Goal: Task Accomplishment & Management: Complete application form

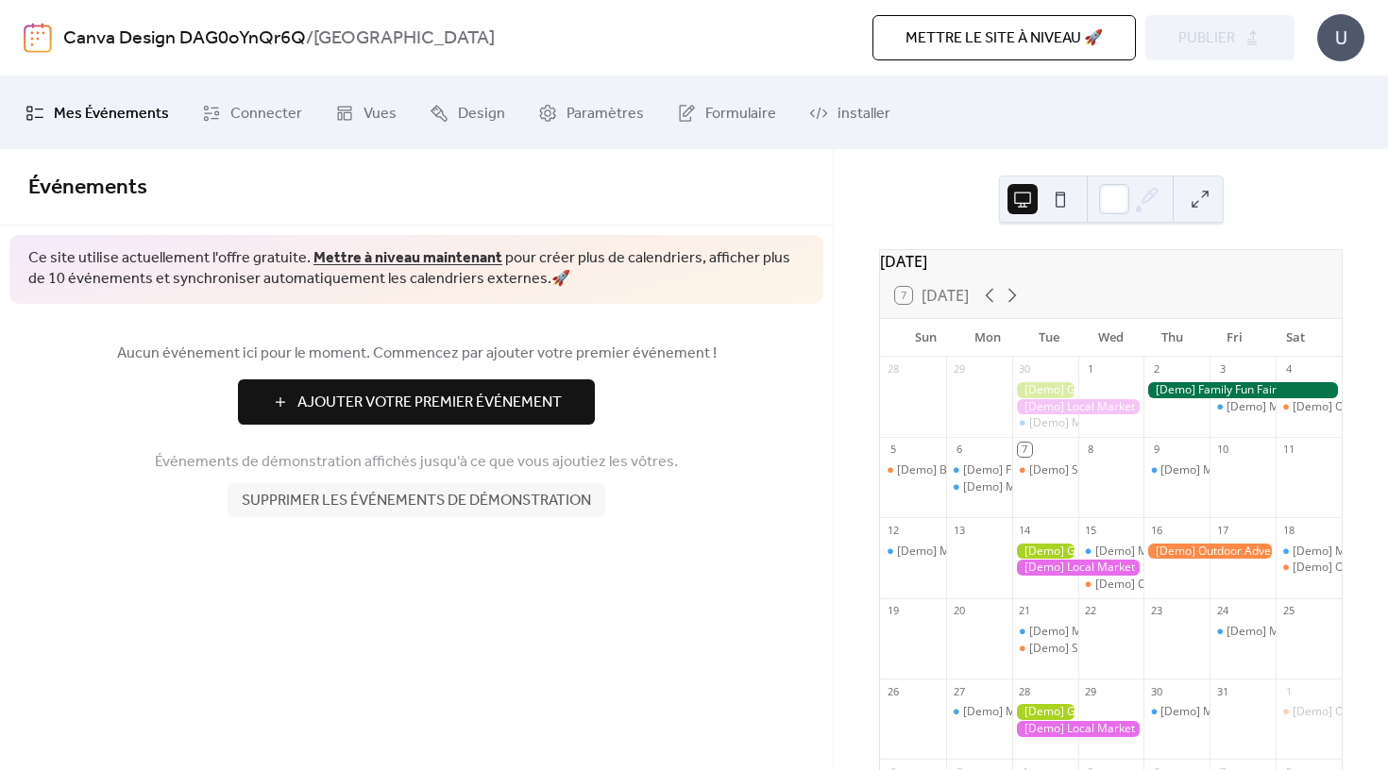
click at [550, 501] on span "Supprimer les événements de démonstration" at bounding box center [416, 501] width 349 height 23
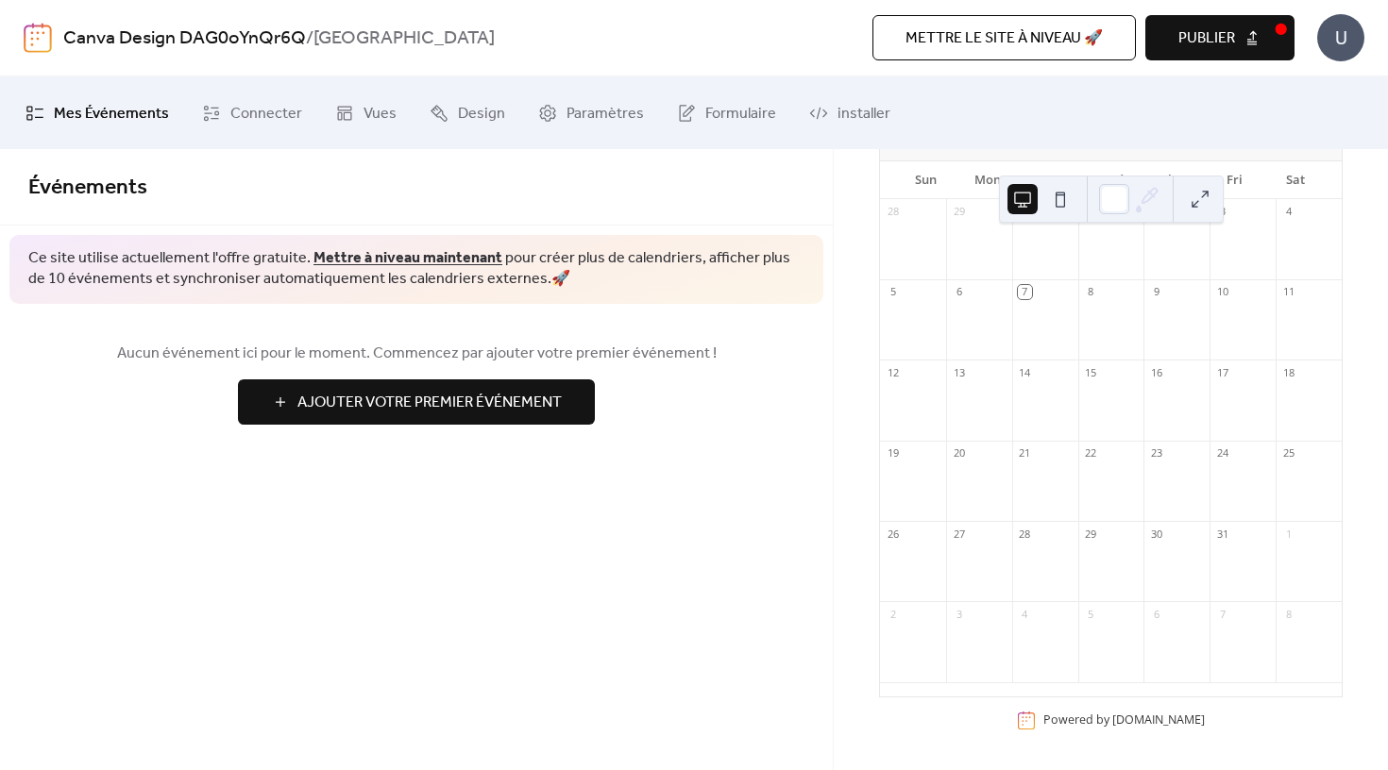
scroll to position [168, 0]
click at [567, 120] on span "Paramètres" at bounding box center [605, 113] width 77 height 29
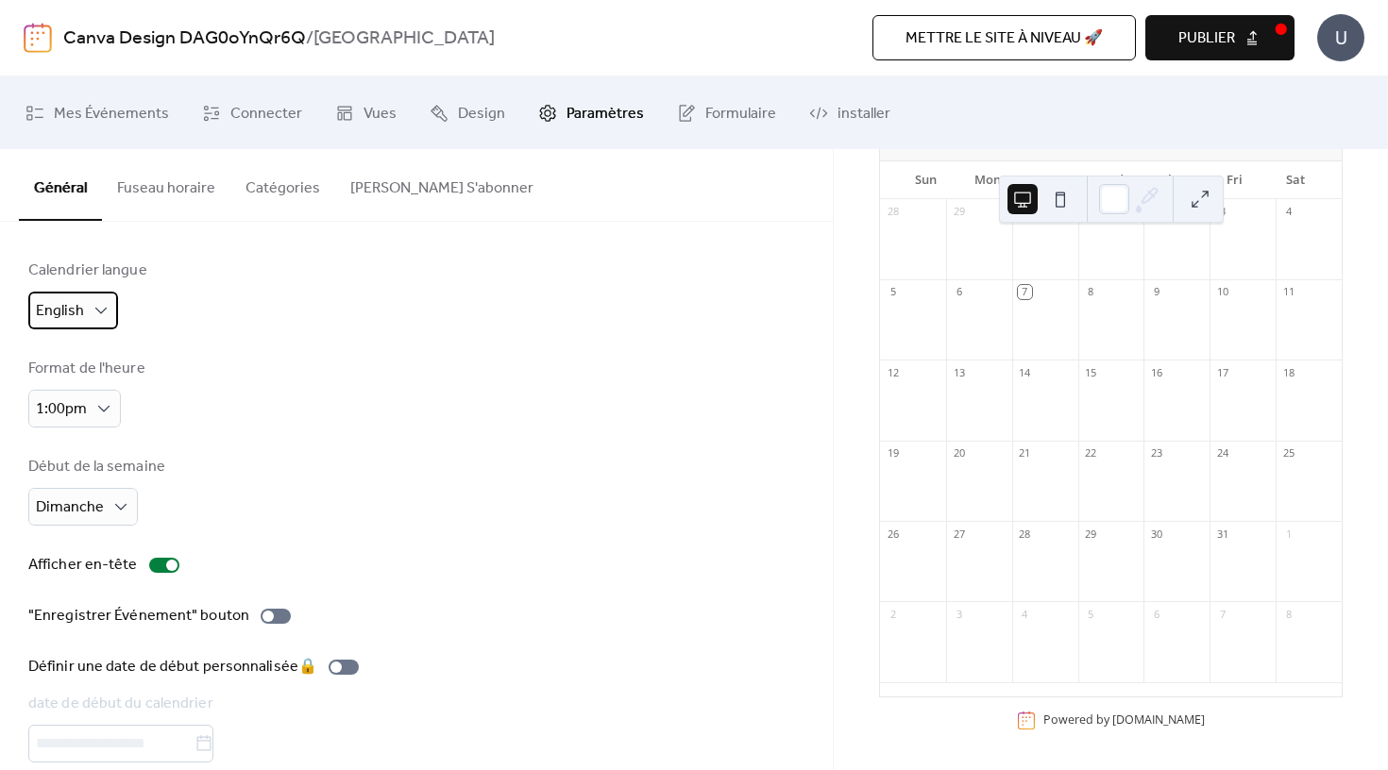
click at [86, 301] on div "English" at bounding box center [73, 311] width 90 height 38
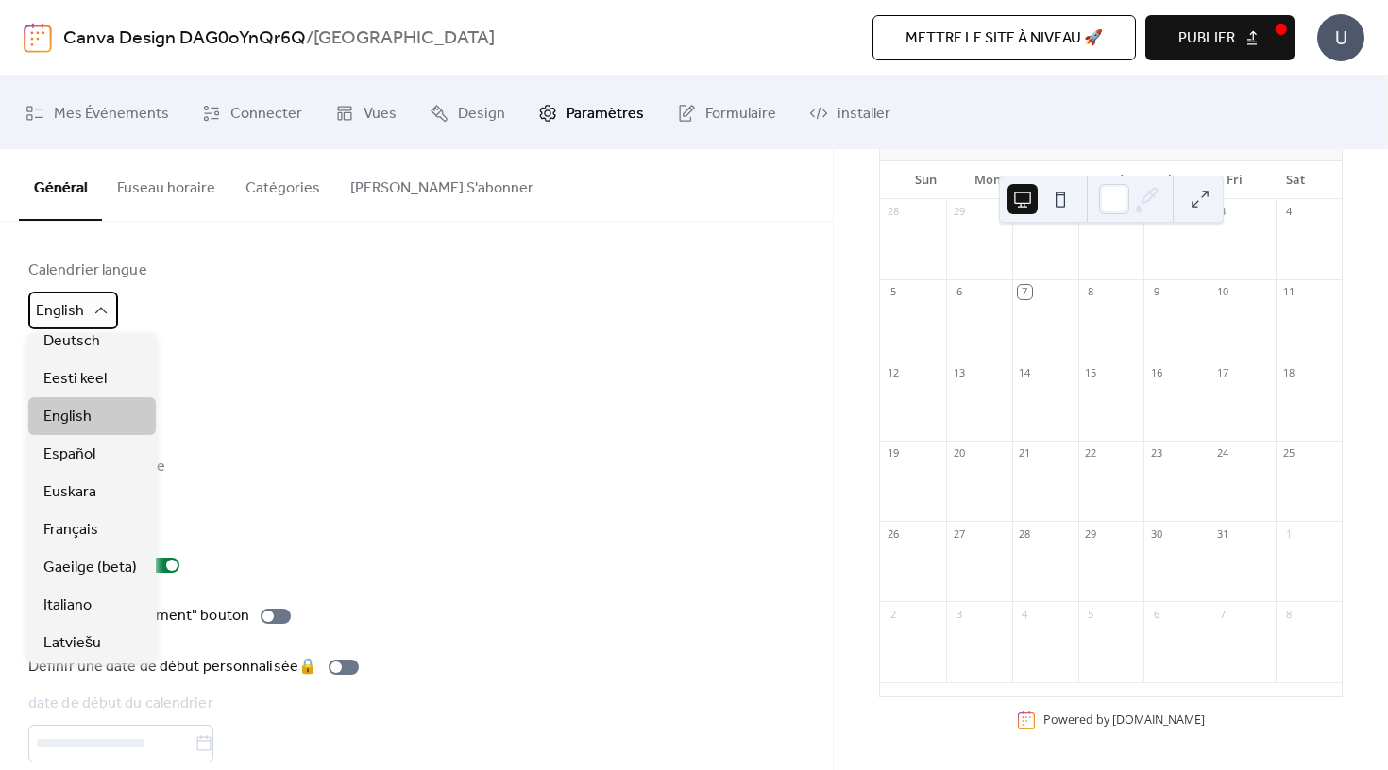
scroll to position [134, 0]
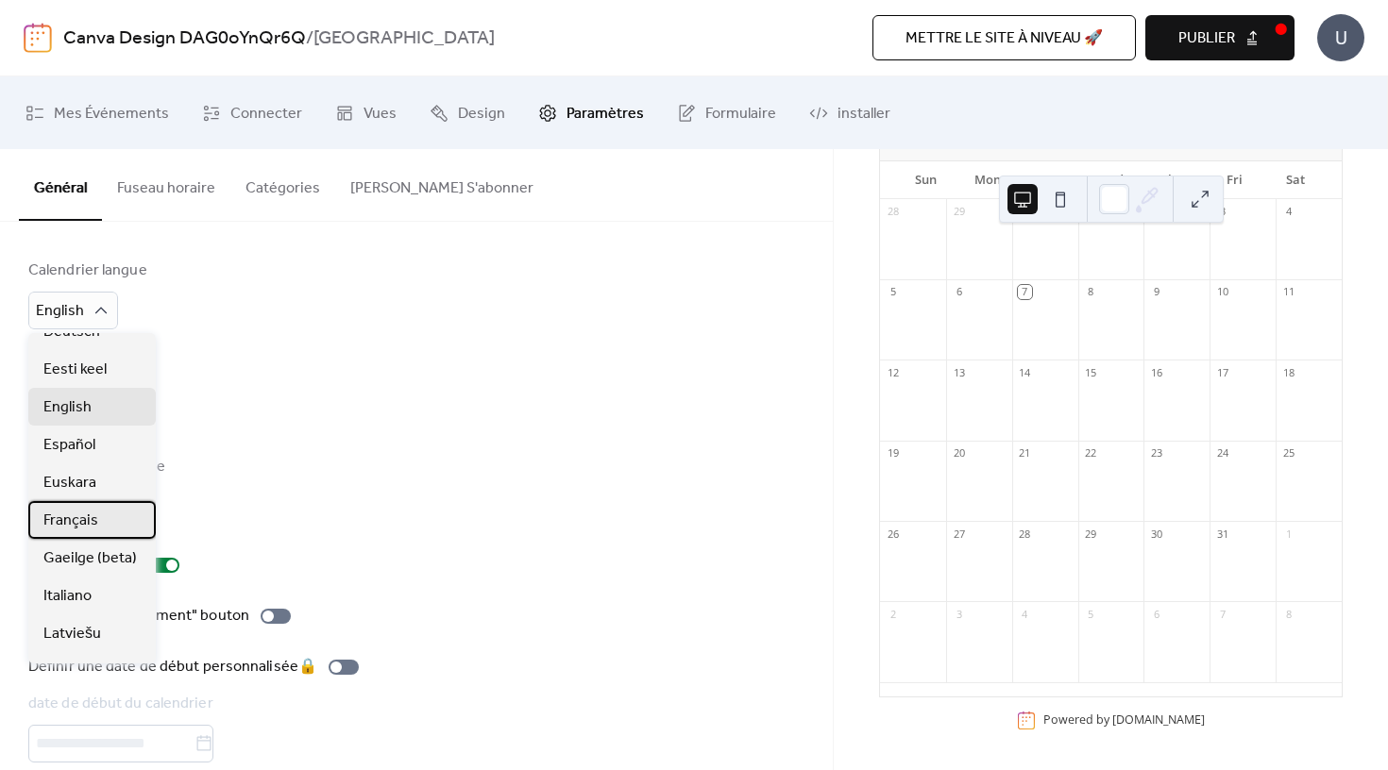
click at [84, 526] on span "Français" at bounding box center [70, 521] width 55 height 23
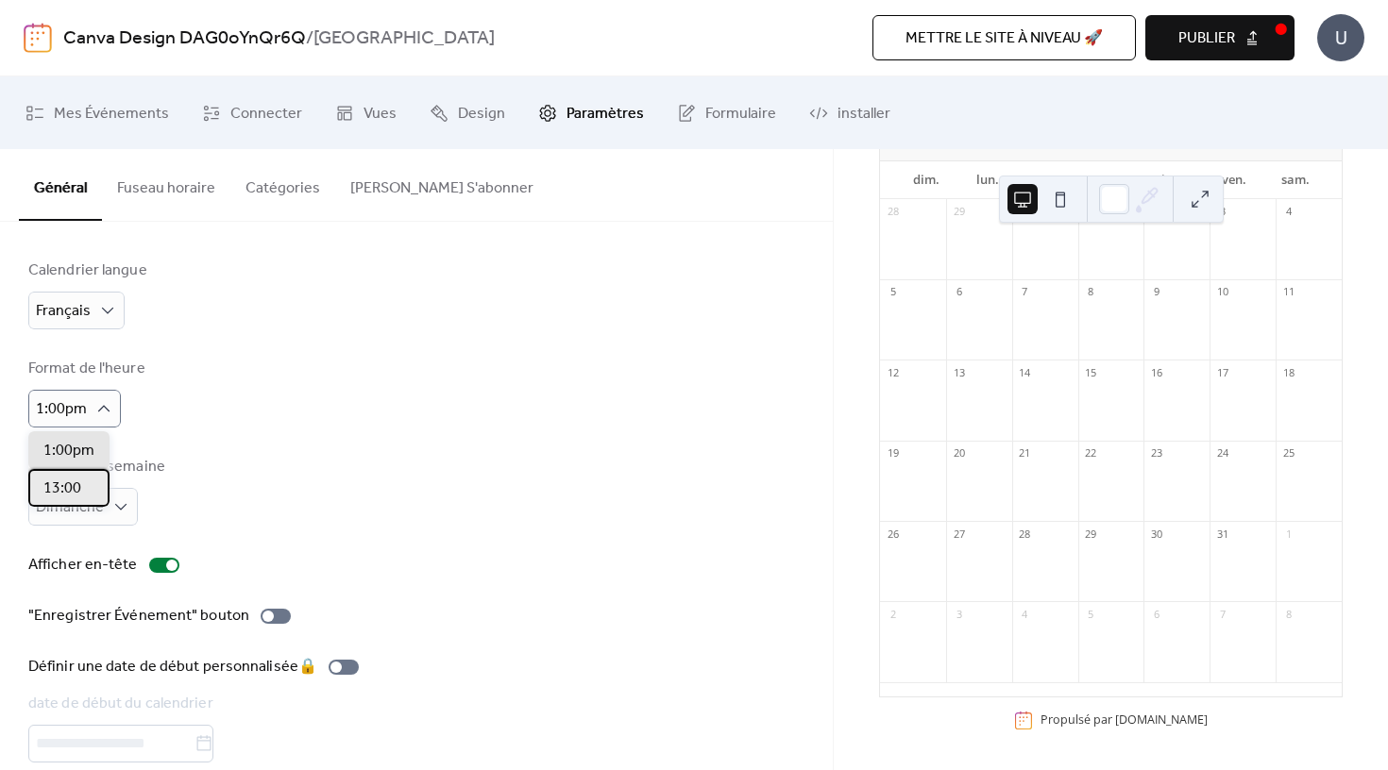
click at [86, 488] on div "13:00" at bounding box center [68, 488] width 81 height 38
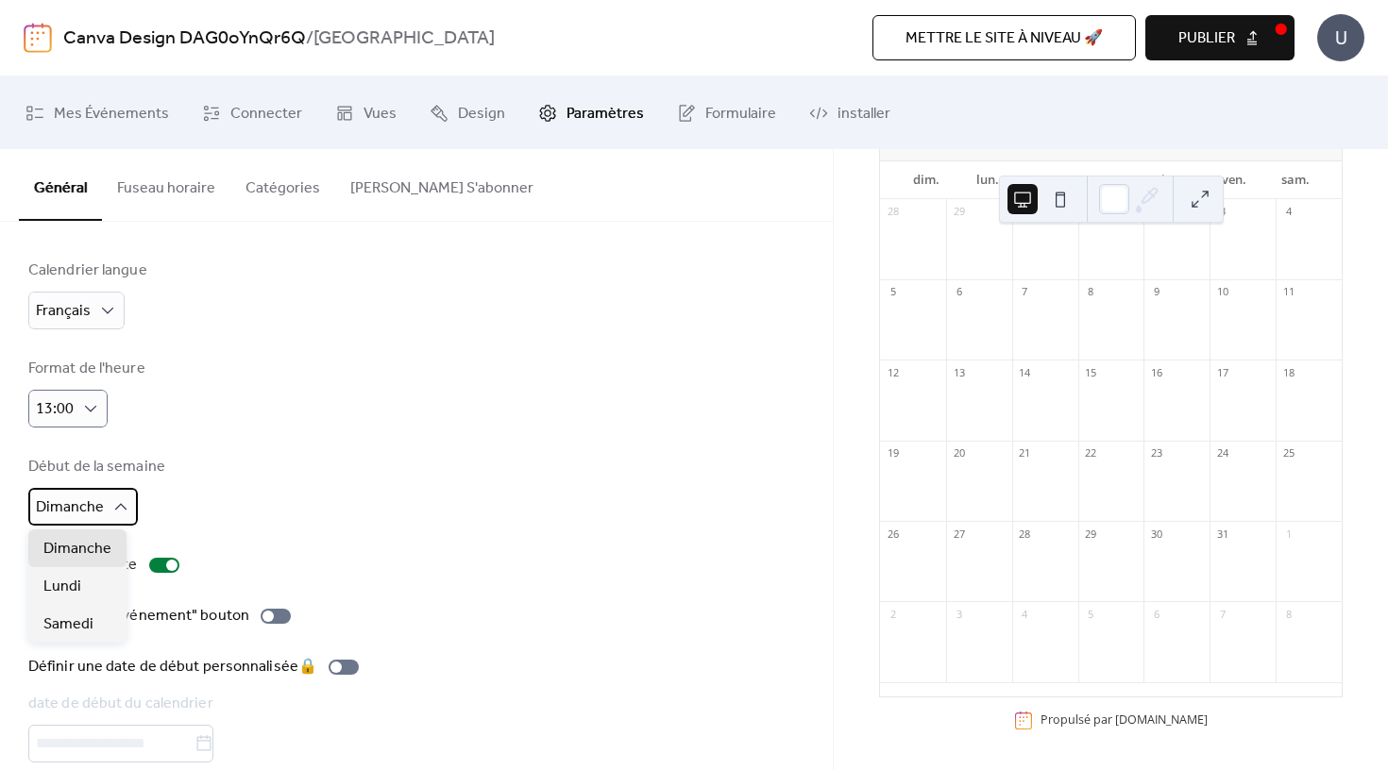
click at [97, 511] on span "Dimanche" at bounding box center [70, 507] width 68 height 29
click at [69, 589] on span "Lundi" at bounding box center [62, 587] width 38 height 23
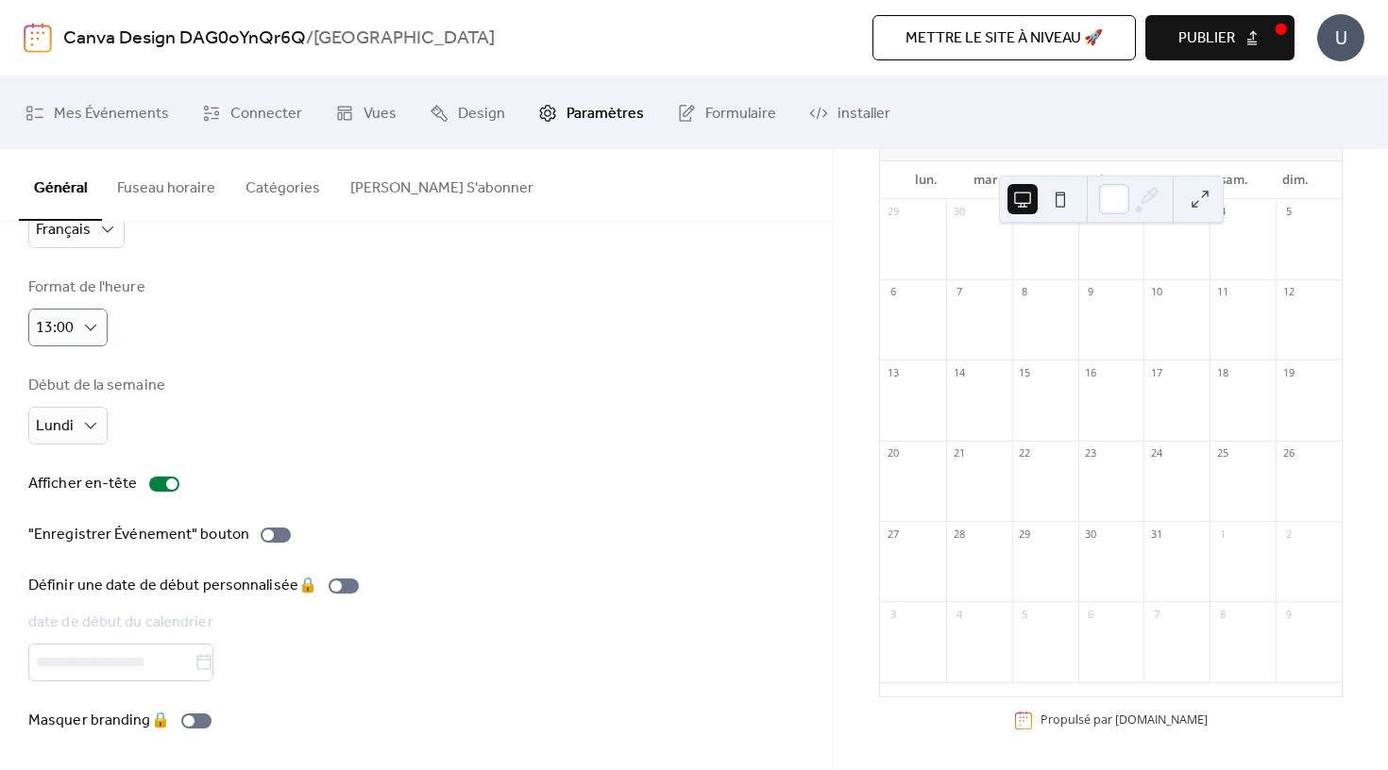
scroll to position [88, 0]
click at [166, 479] on div at bounding box center [171, 484] width 11 height 11
click at [166, 477] on div at bounding box center [164, 484] width 30 height 15
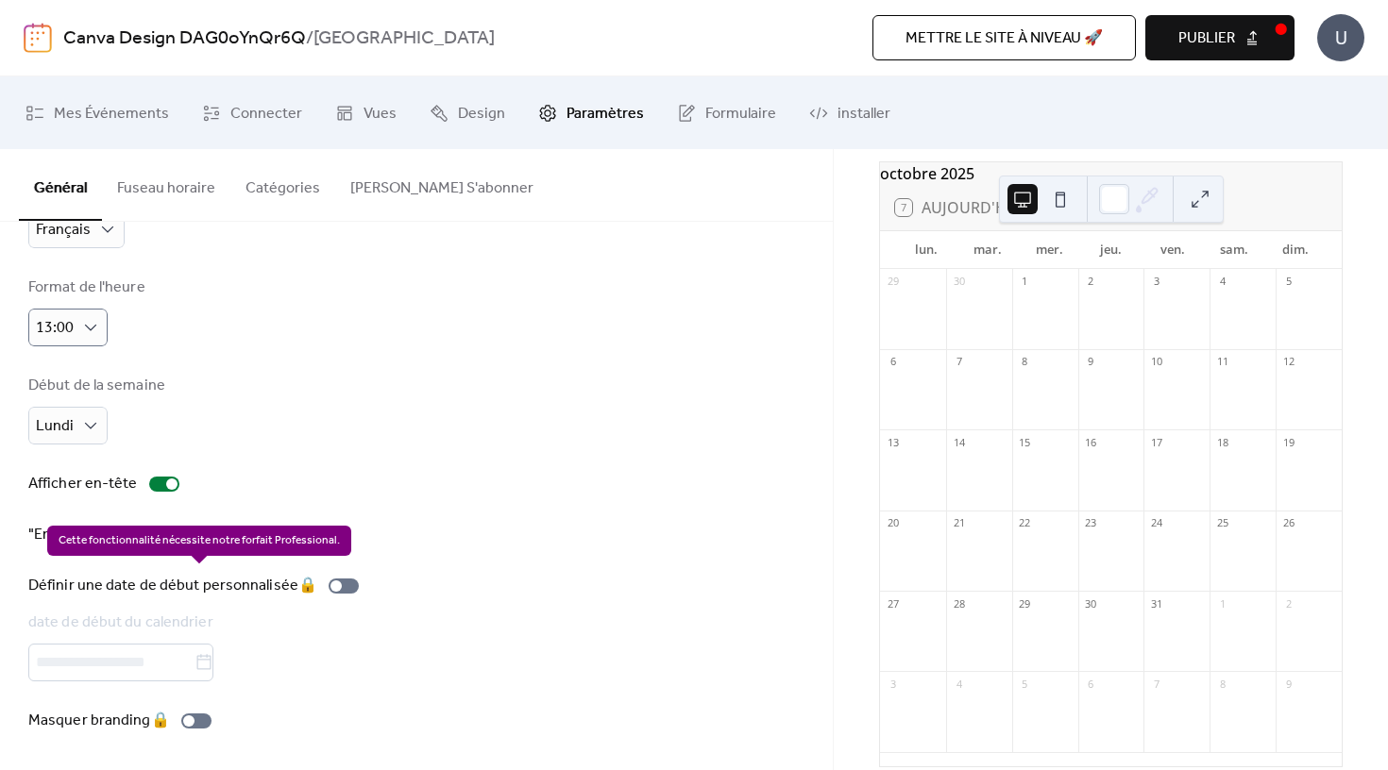
click at [343, 581] on div "Définir une date de début personnalisée 🔒 date de début du calendrier" at bounding box center [197, 628] width 338 height 107
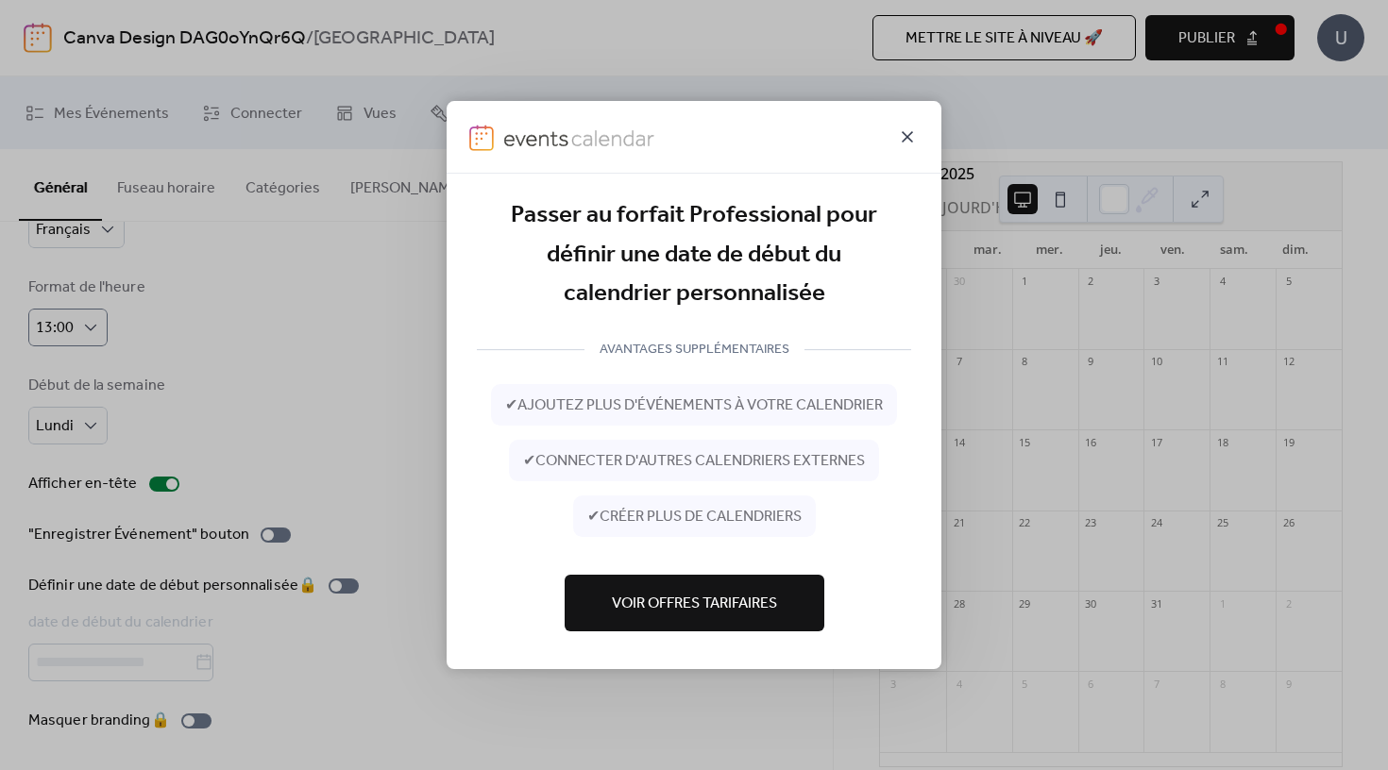
click at [906, 137] on icon at bounding box center [907, 136] width 11 height 11
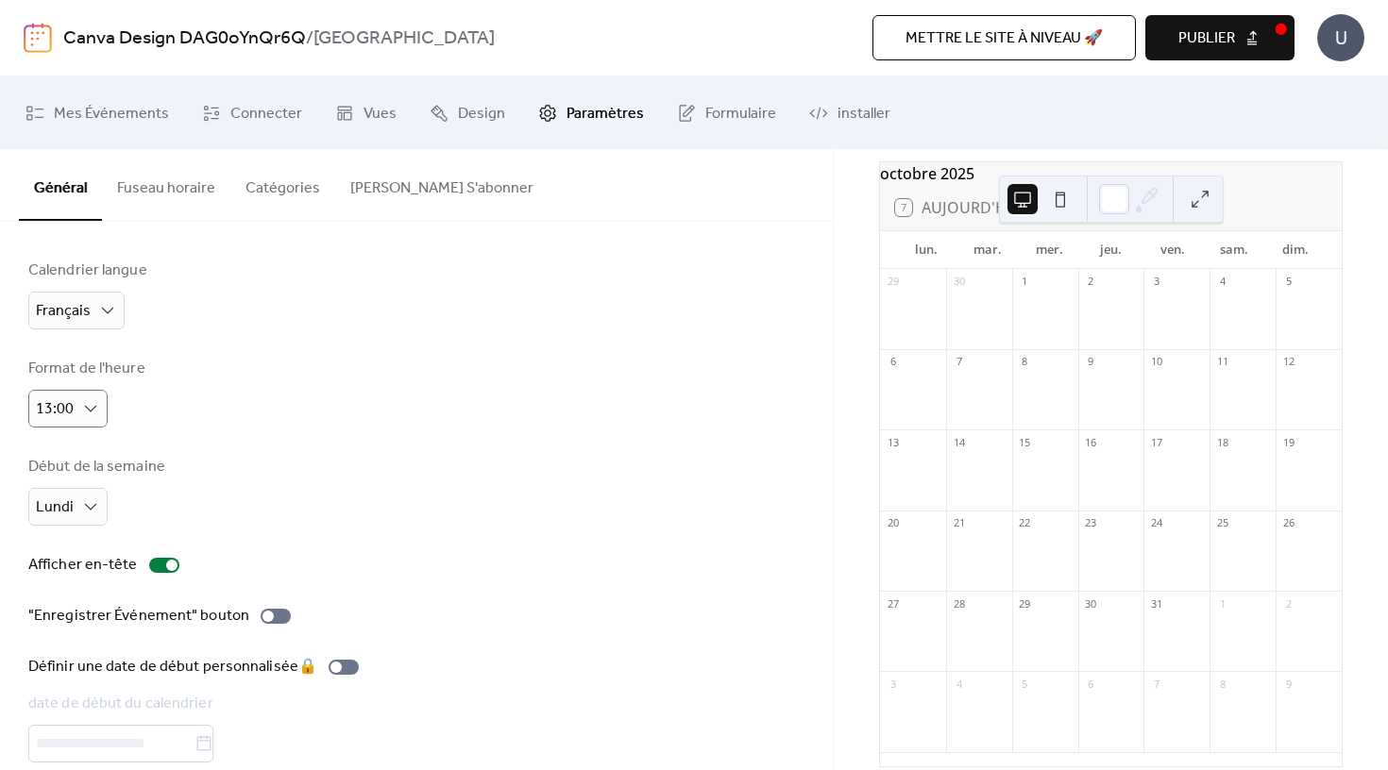
click at [197, 192] on button "Fuseau horaire" at bounding box center [166, 184] width 128 height 70
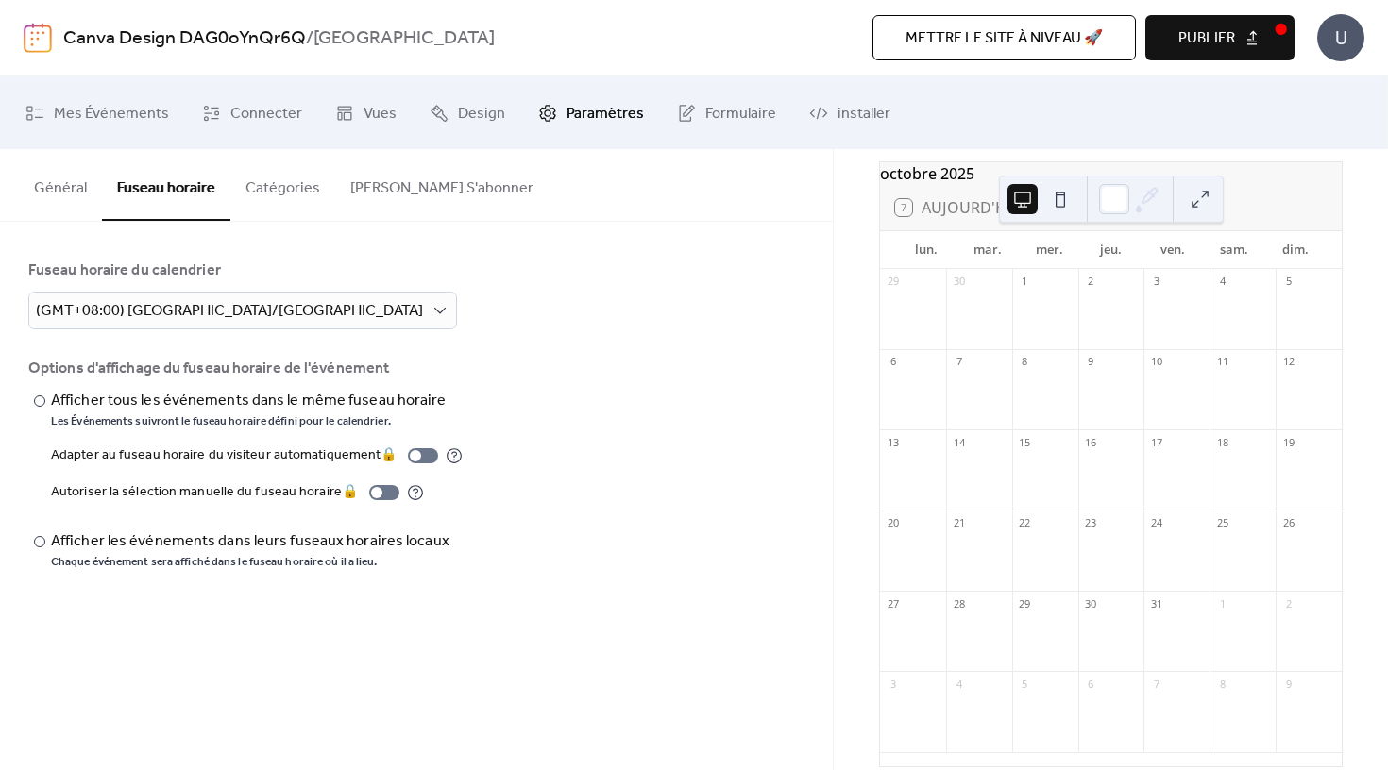
click at [285, 192] on button "Catégories" at bounding box center [282, 184] width 105 height 70
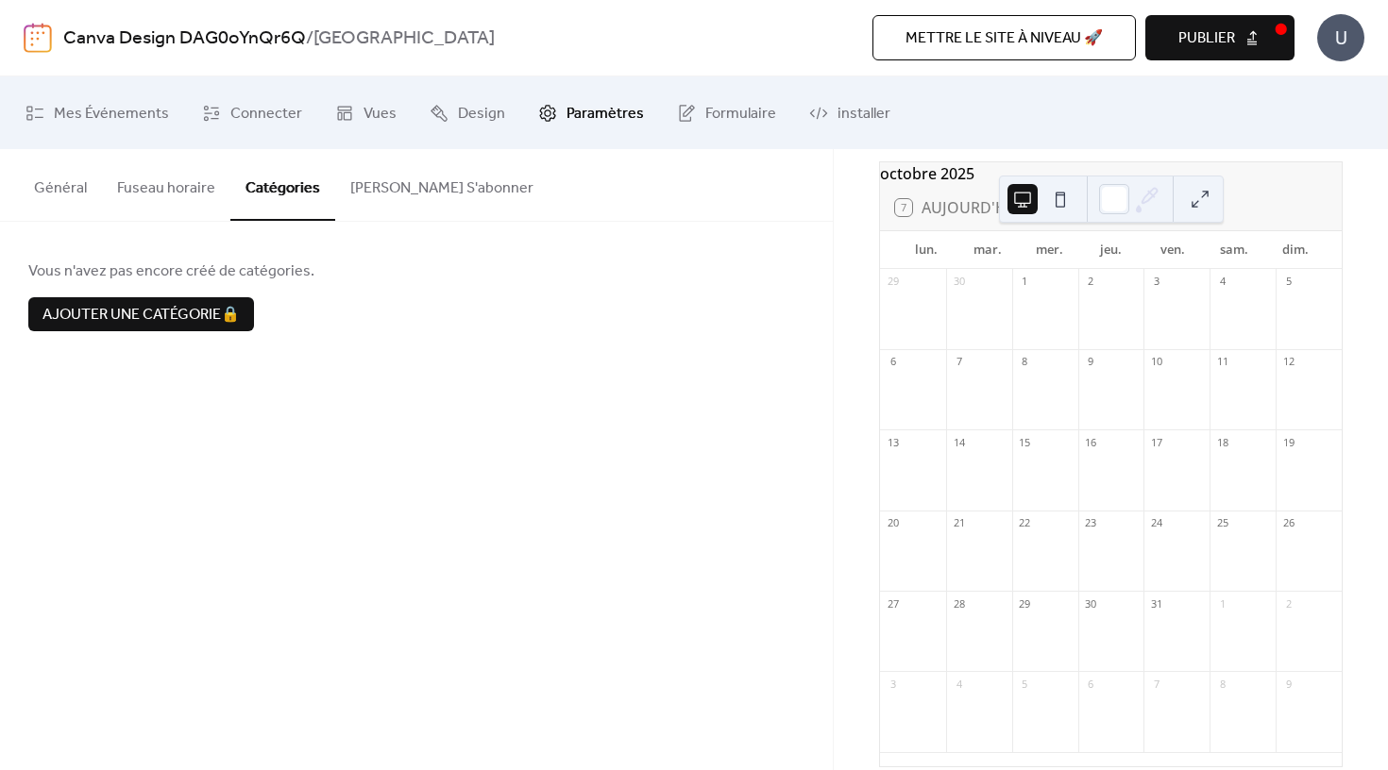
click at [385, 191] on button "[PERSON_NAME] S'abonner" at bounding box center [441, 184] width 213 height 70
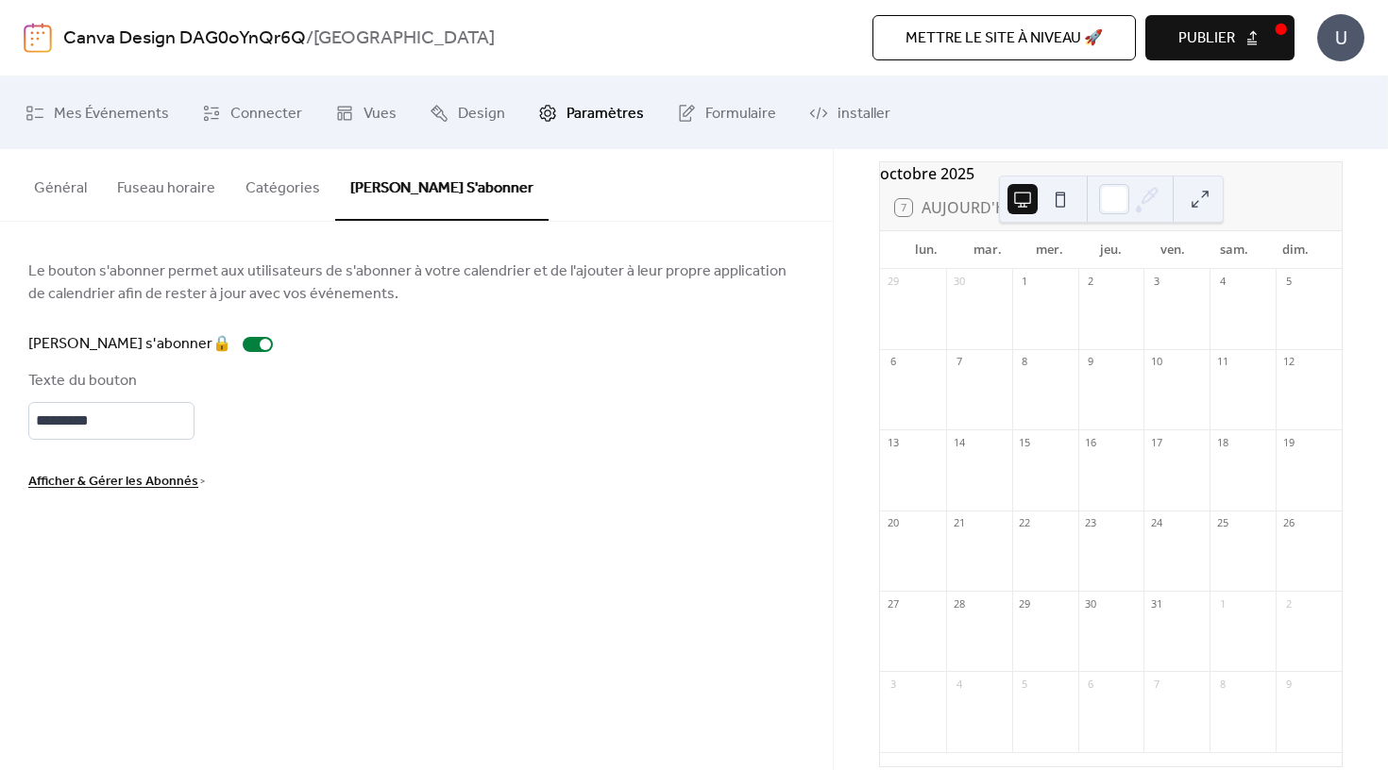
click at [88, 183] on button "Général" at bounding box center [60, 184] width 83 height 70
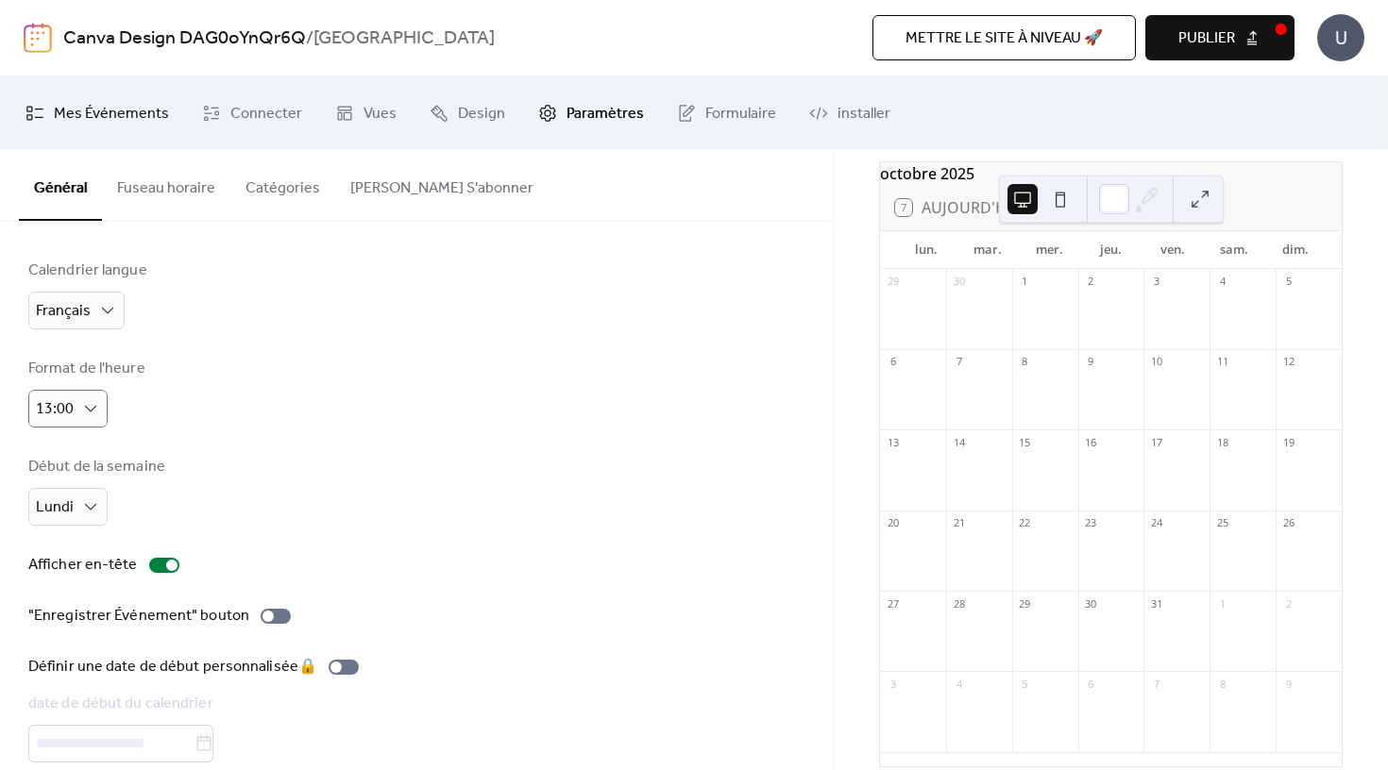
click at [94, 105] on span "Mes Événements" at bounding box center [111, 113] width 115 height 29
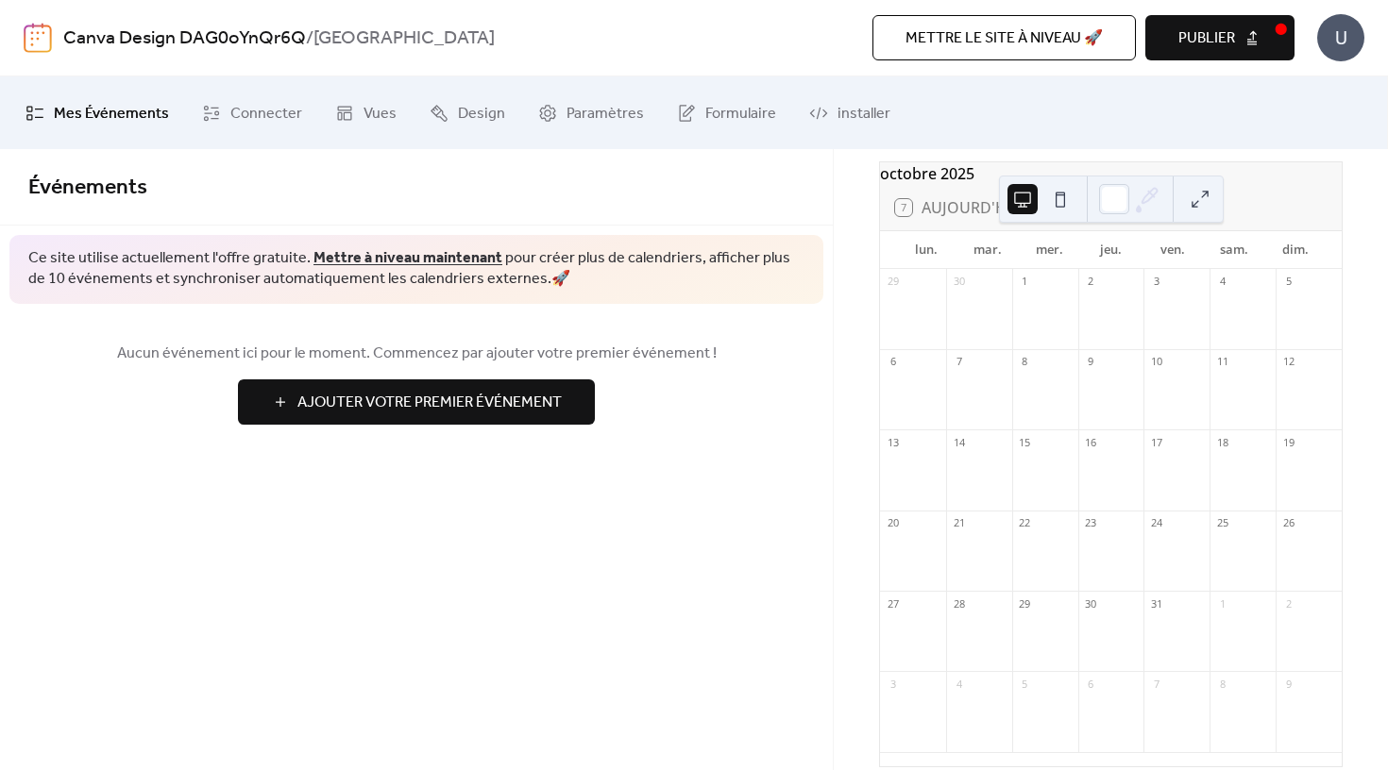
click at [483, 401] on span "Ajouter Votre Premier Événement" at bounding box center [429, 403] width 264 height 23
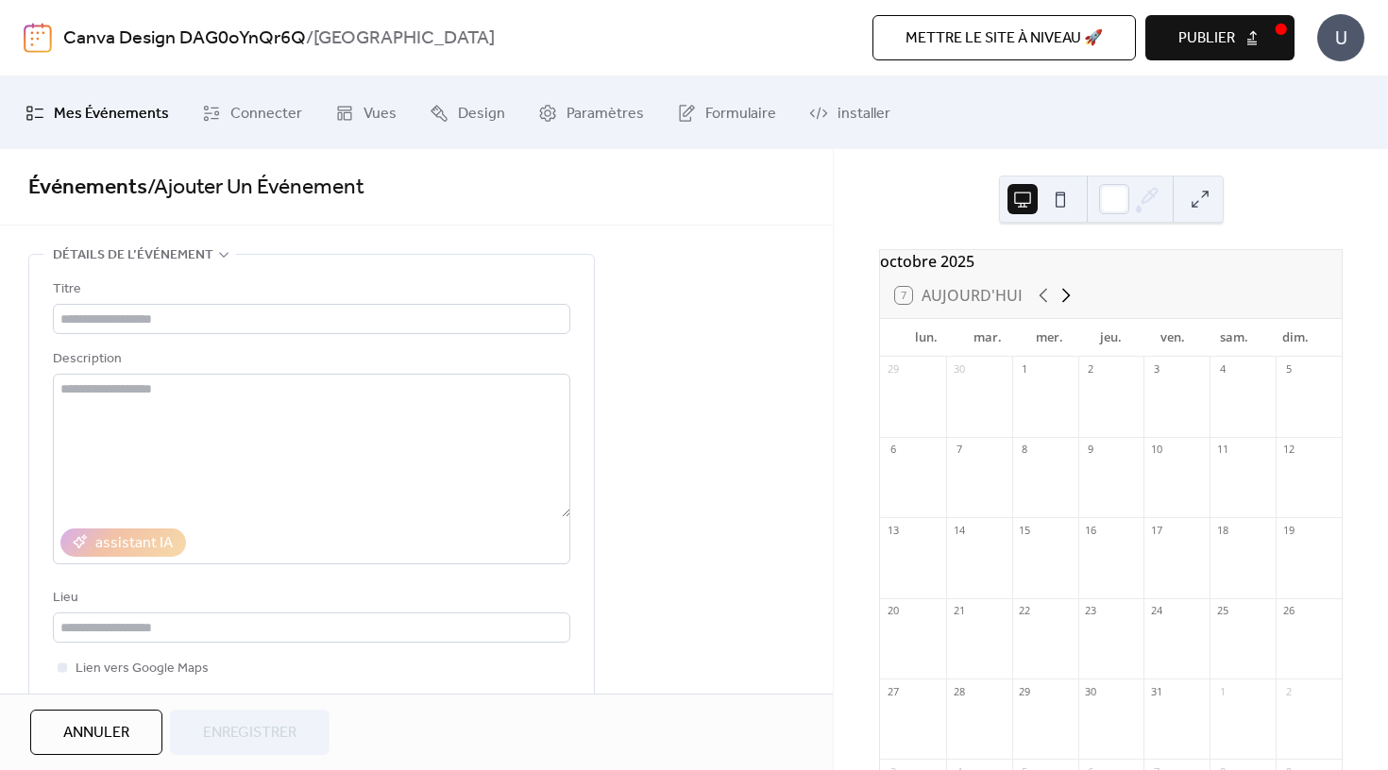
click at [1063, 307] on icon at bounding box center [1066, 295] width 23 height 23
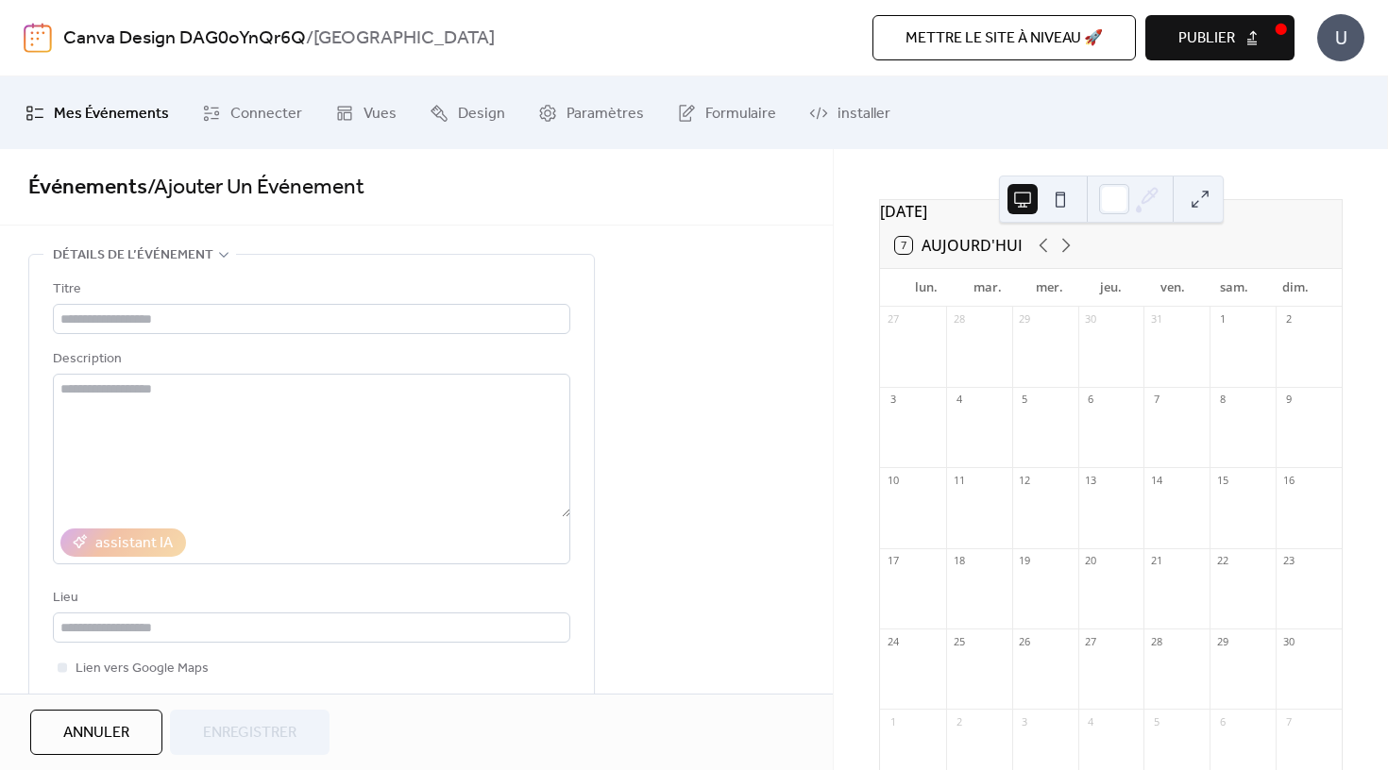
scroll to position [57, 0]
click at [944, 440] on div at bounding box center [913, 430] width 66 height 48
click at [925, 428] on div at bounding box center [913, 430] width 66 height 48
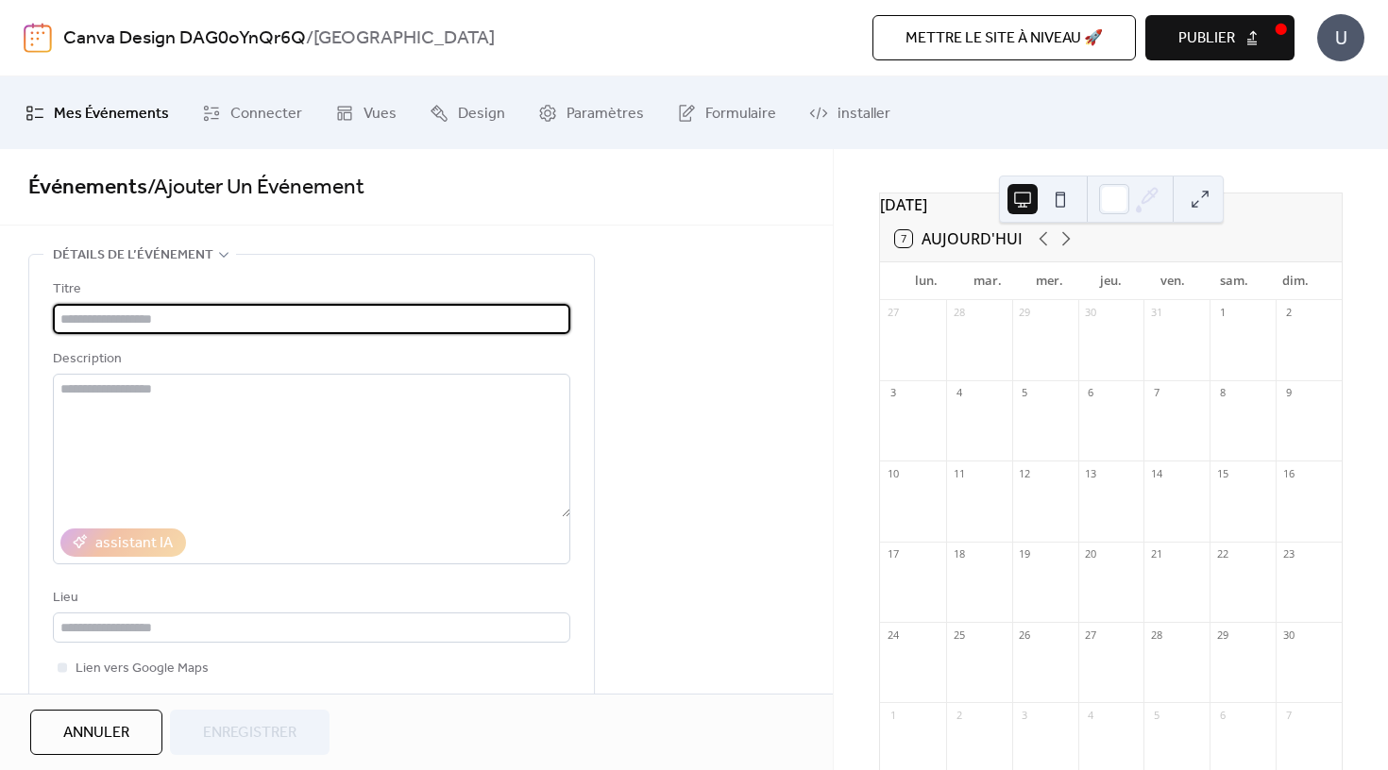
click at [431, 324] on input "text" at bounding box center [311, 319] width 517 height 30
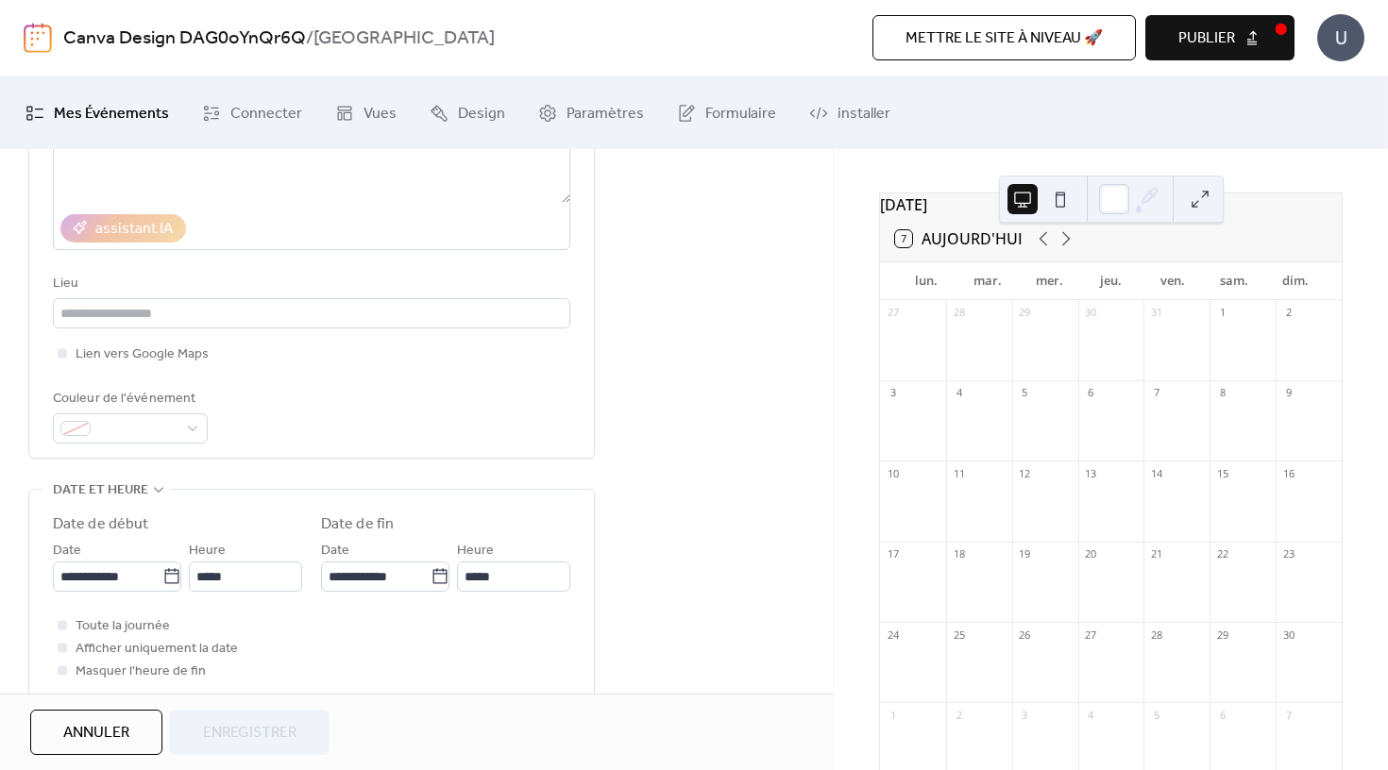
scroll to position [313, 0]
click at [95, 592] on input "**********" at bounding box center [108, 578] width 110 height 30
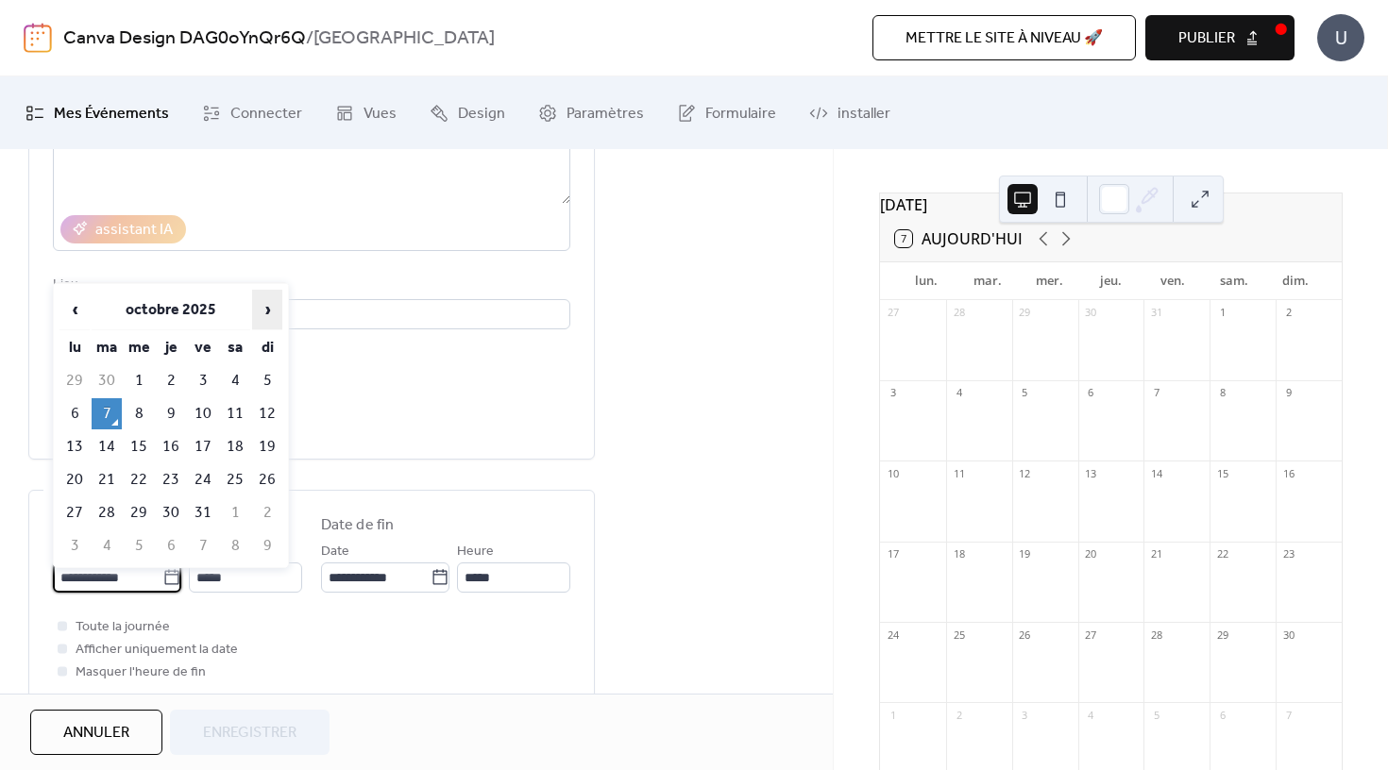
click at [272, 309] on span "›" at bounding box center [267, 310] width 28 height 38
click at [72, 416] on td "3" at bounding box center [74, 413] width 30 height 31
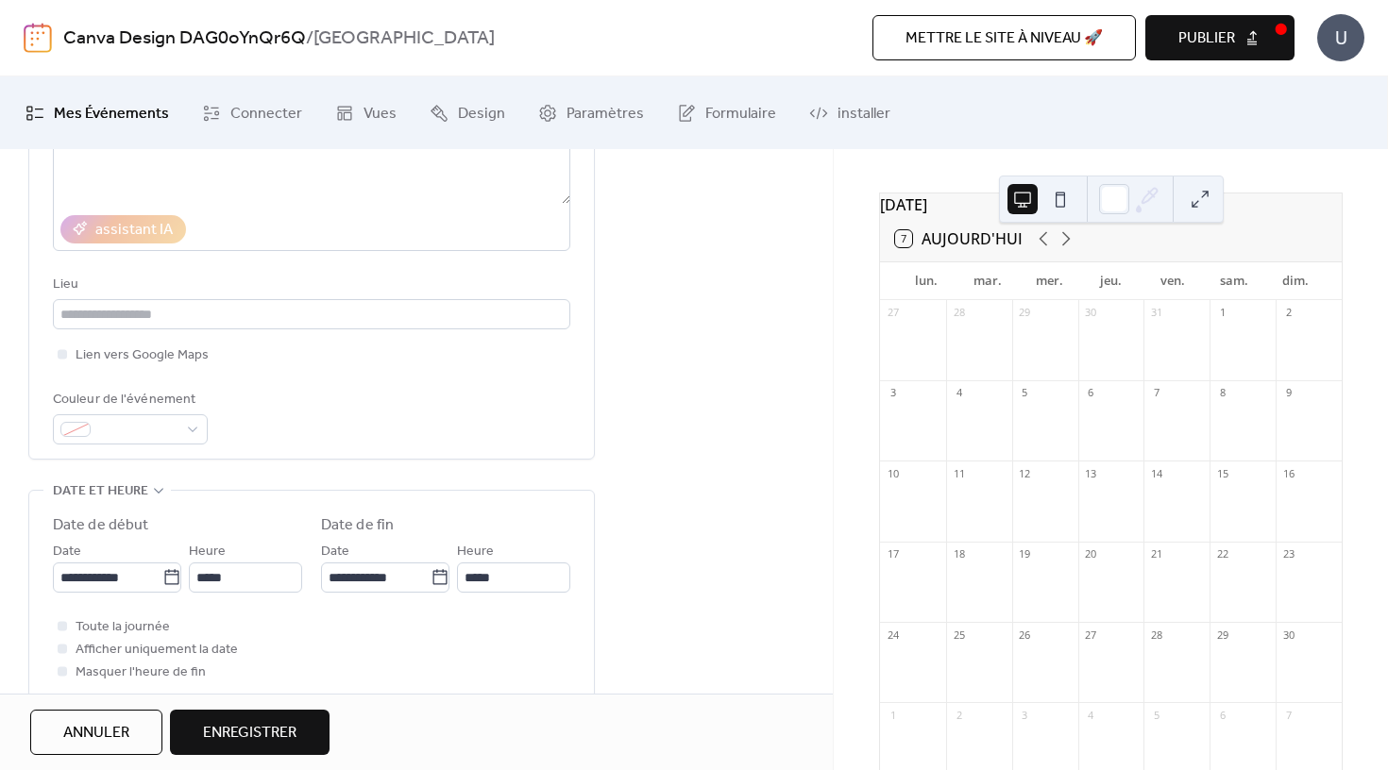
type input "**********"
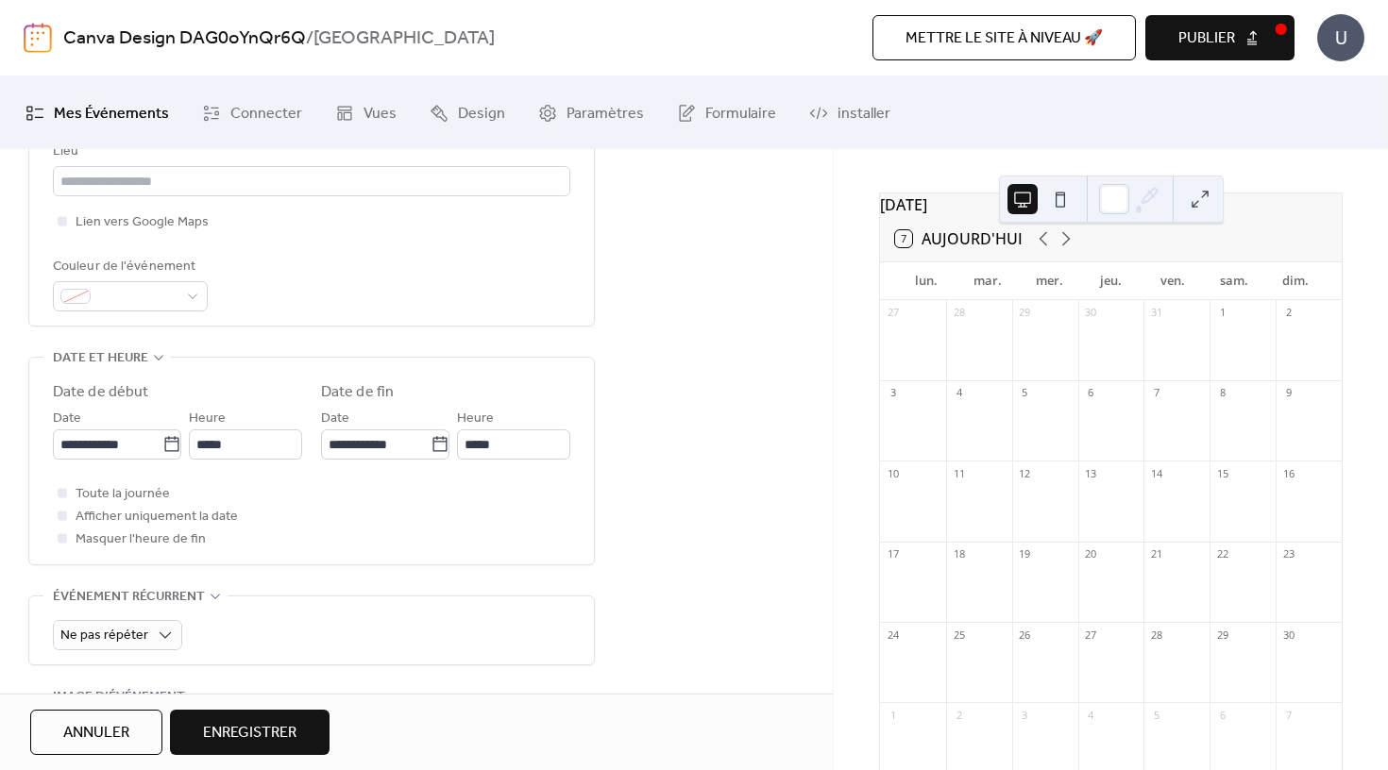
scroll to position [448, 0]
click at [154, 498] on span "Toute la journée" at bounding box center [123, 494] width 94 height 23
click at [147, 521] on span "Afficher uniquement la date" at bounding box center [157, 516] width 162 height 23
click at [133, 501] on span "Toute la journée" at bounding box center [123, 494] width 94 height 23
click at [115, 527] on span "Afficher uniquement la date" at bounding box center [157, 516] width 162 height 23
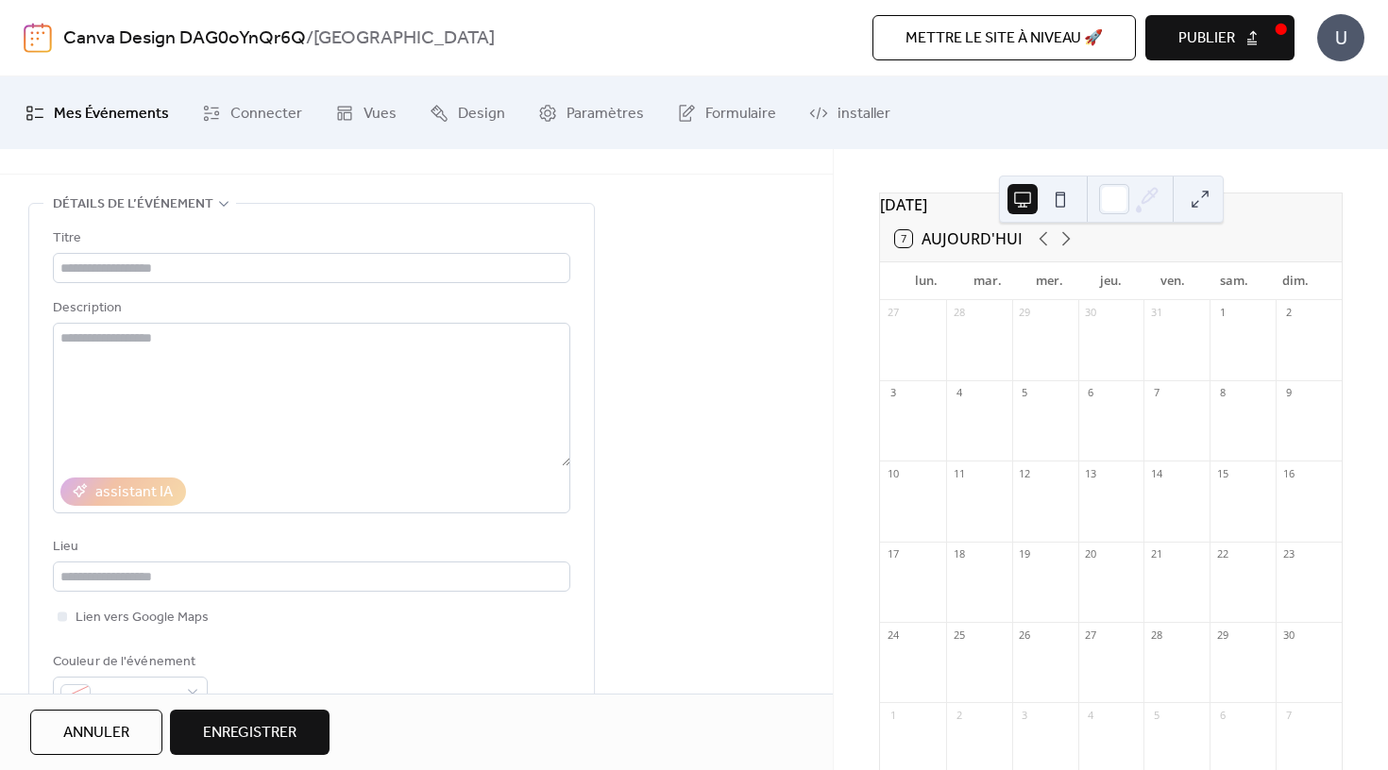
scroll to position [34, 0]
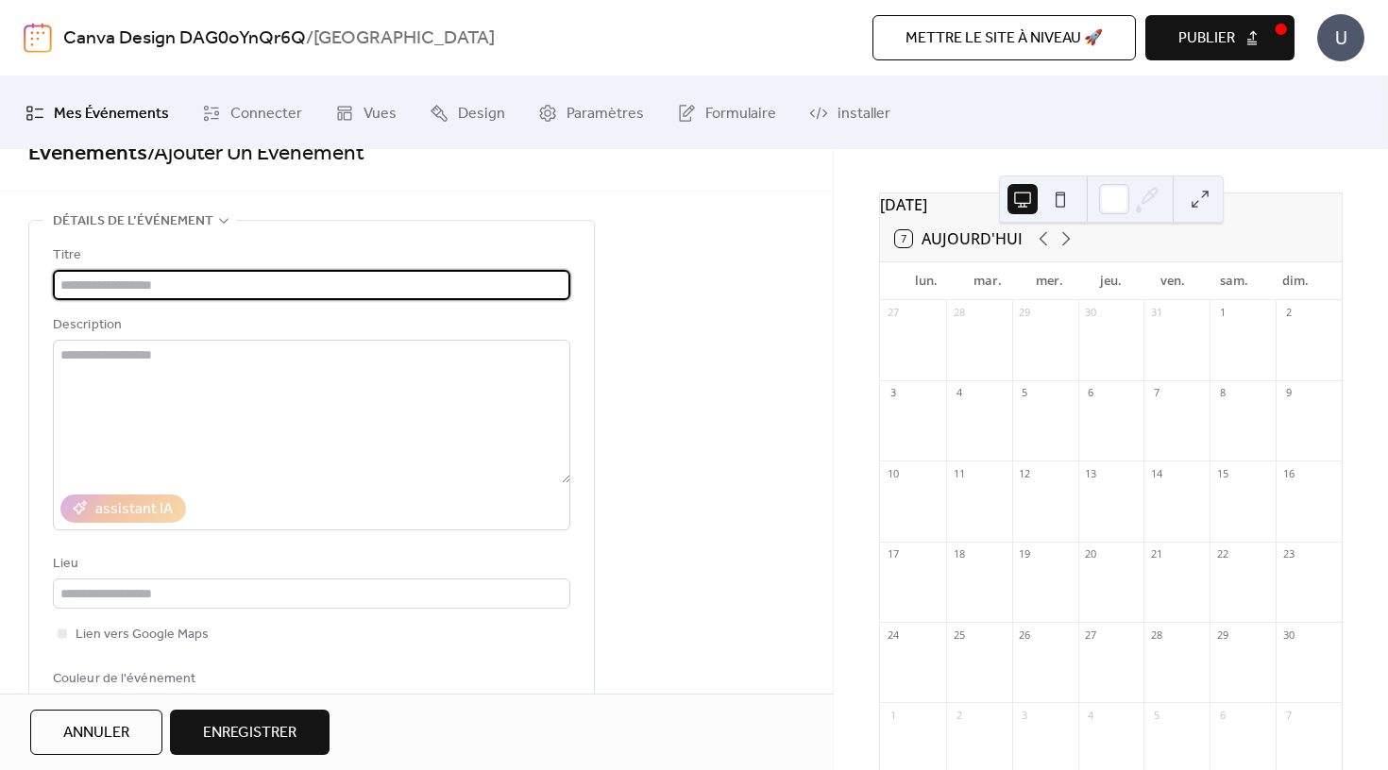
click at [192, 285] on input "text" at bounding box center [311, 285] width 517 height 30
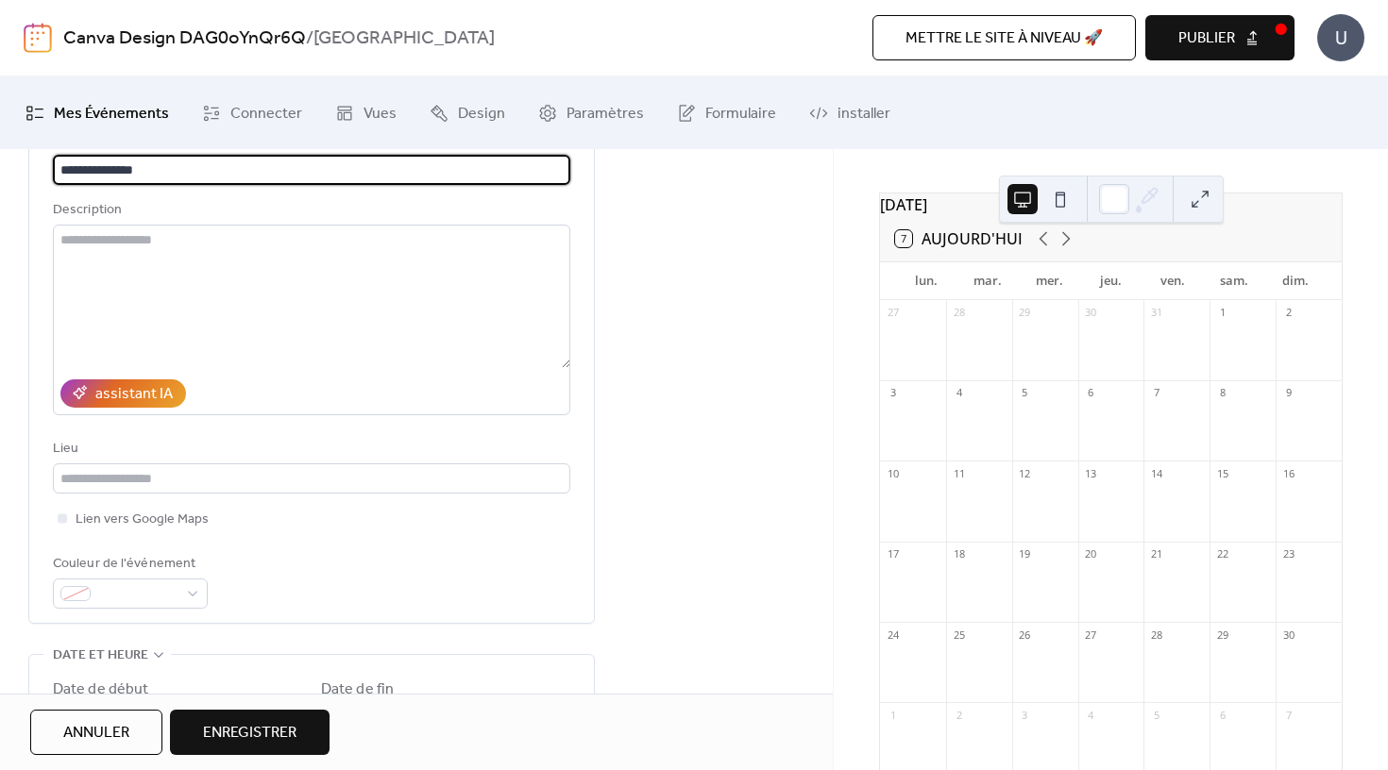
scroll to position [153, 0]
type input "**********"
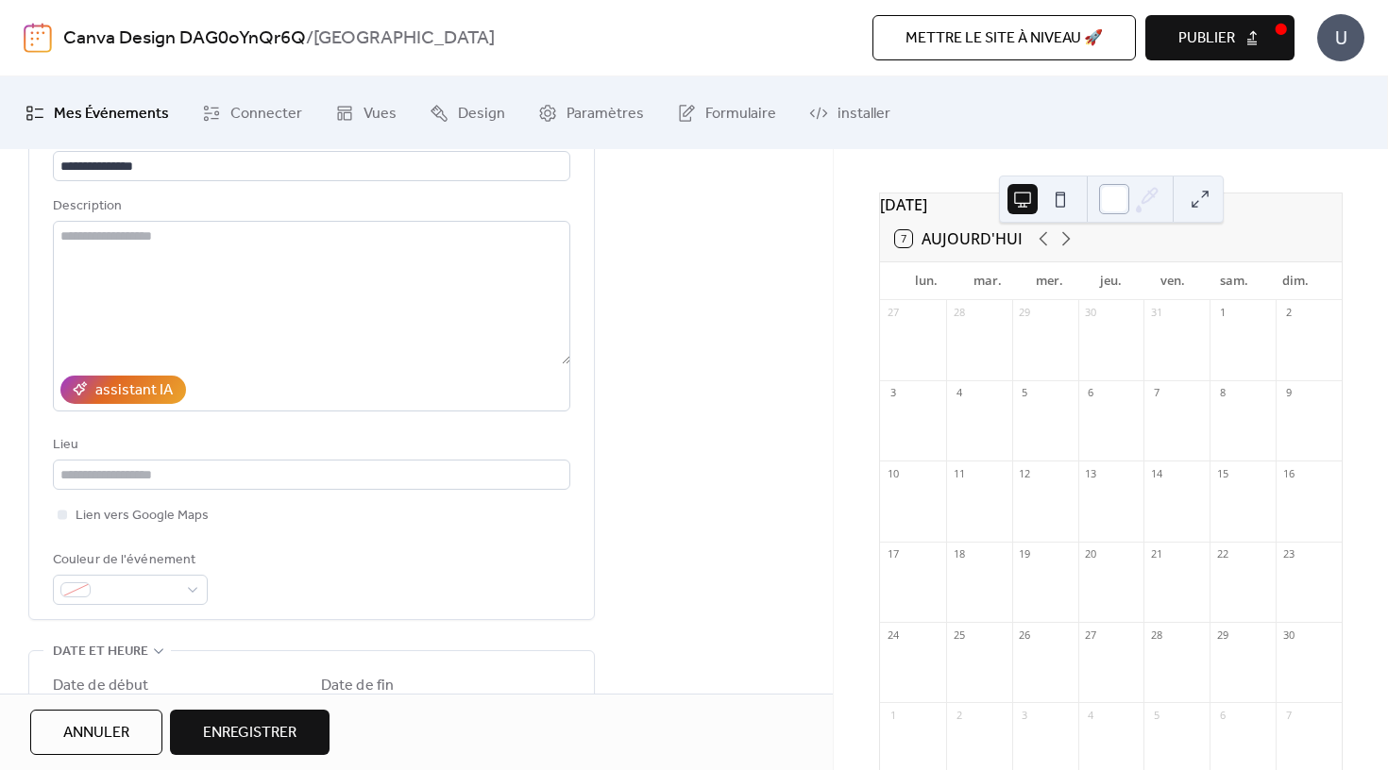
click at [1112, 204] on div at bounding box center [1114, 199] width 30 height 30
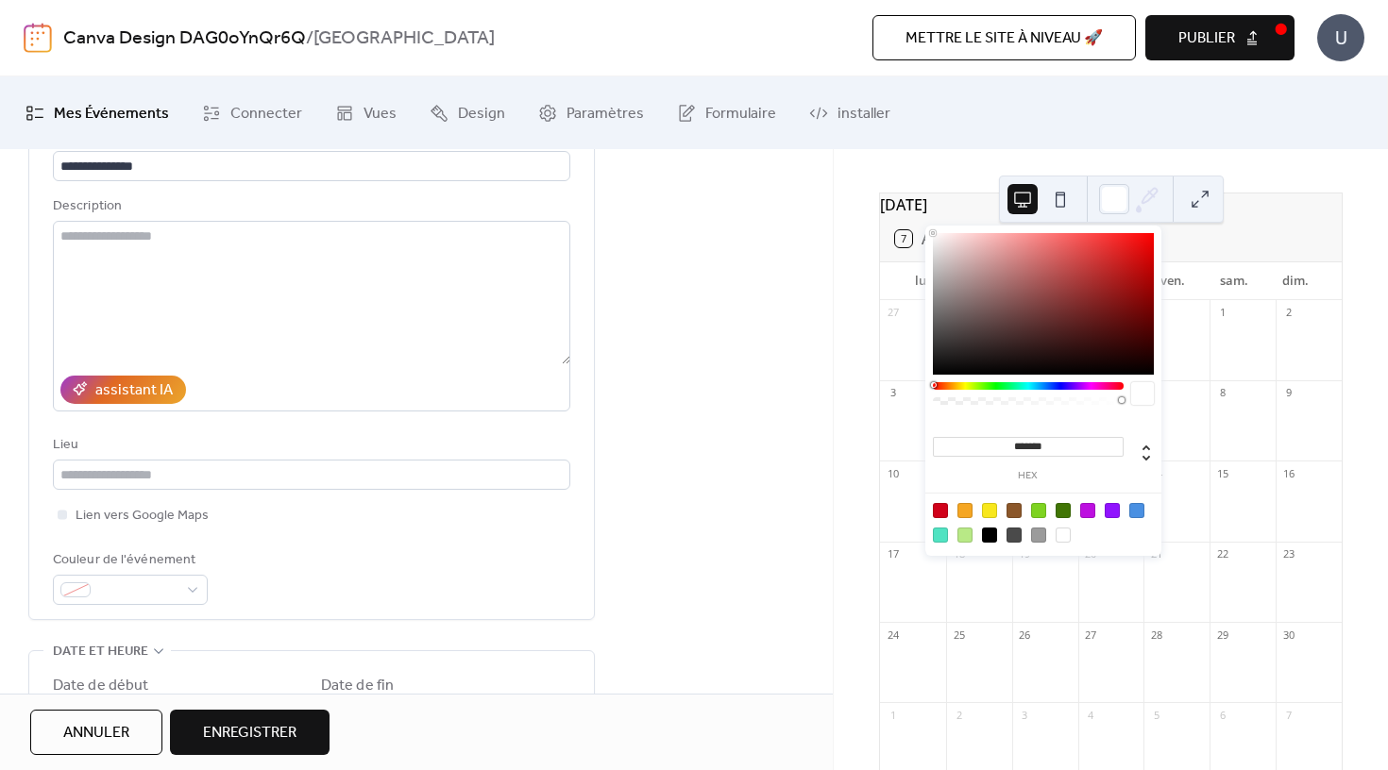
click at [967, 508] on div at bounding box center [964, 510] width 15 height 15
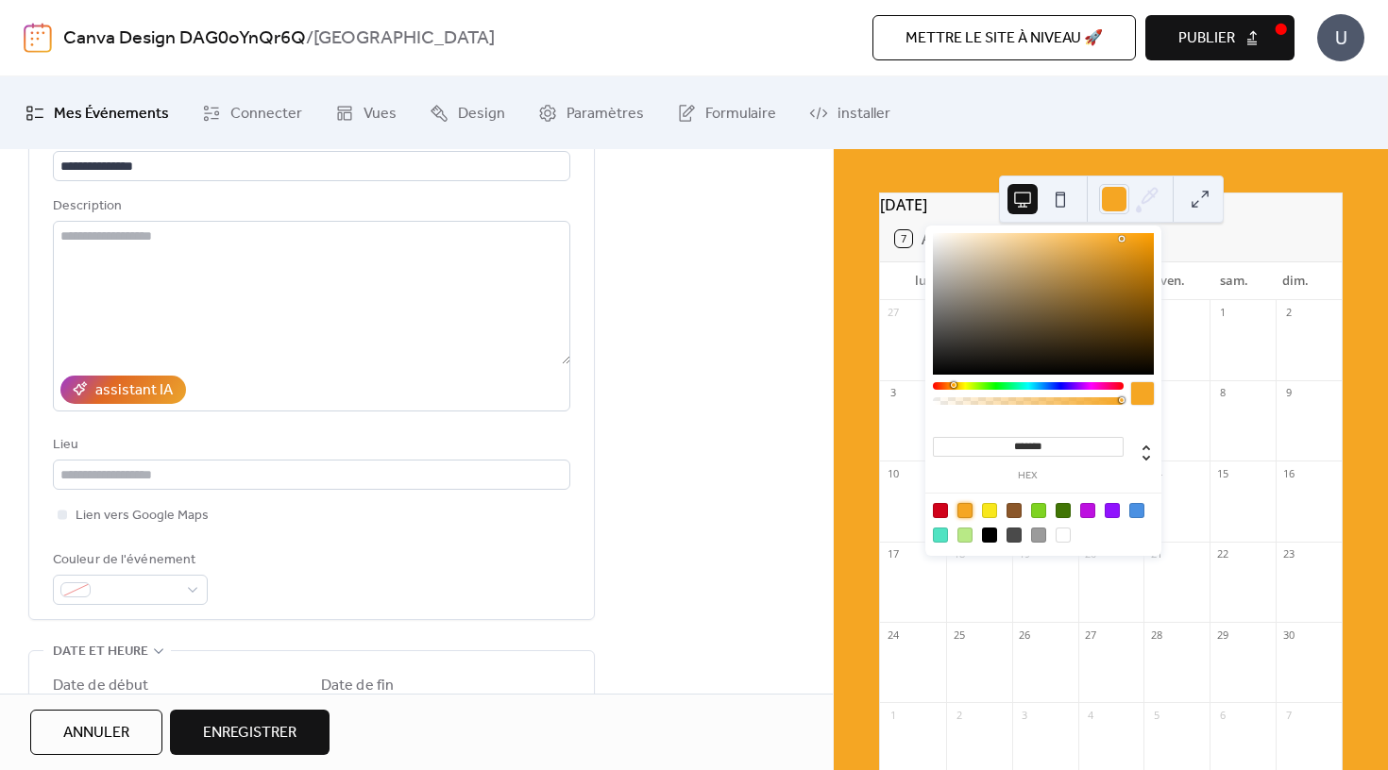
click at [1064, 534] on div at bounding box center [1063, 535] width 15 height 15
type input "*******"
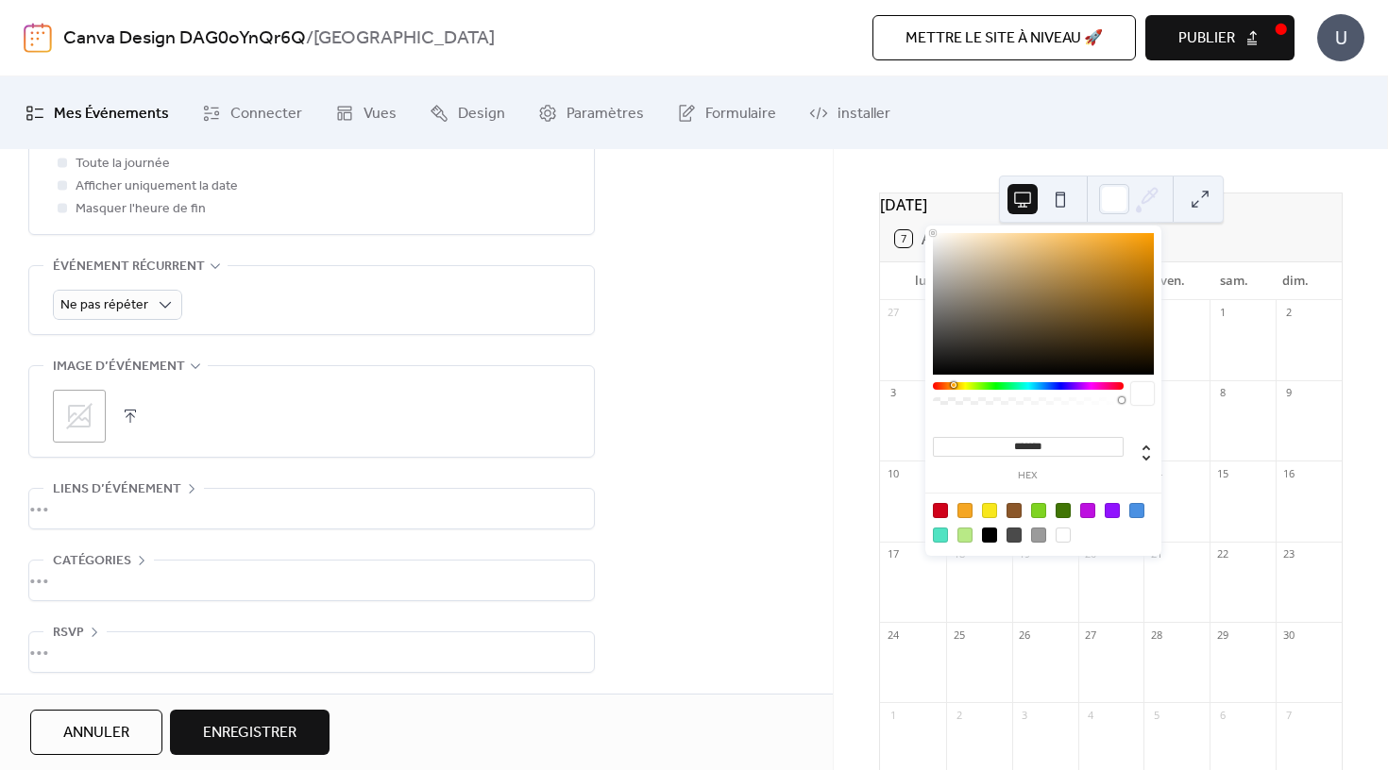
scroll to position [786, 0]
click at [267, 737] on span "Enregistrer" at bounding box center [249, 733] width 93 height 23
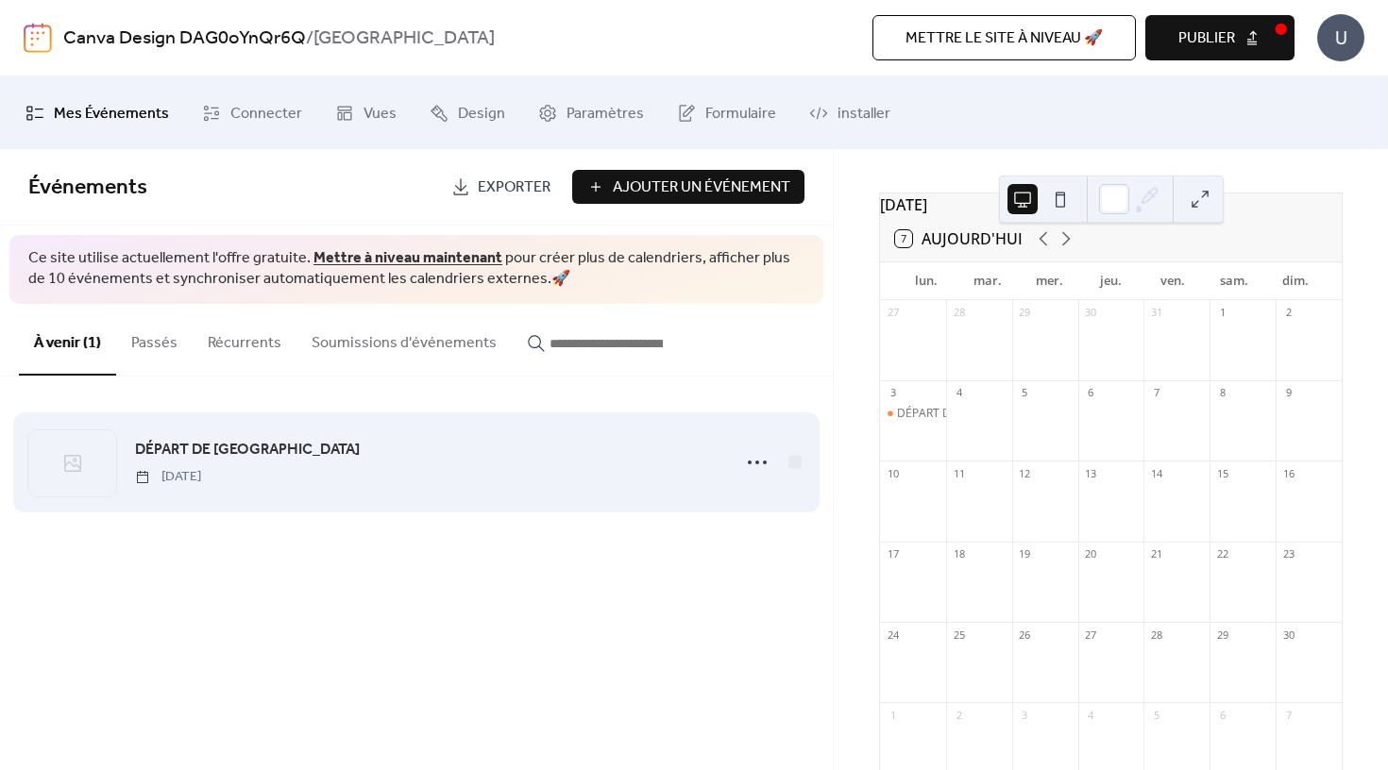
drag, startPoint x: 572, startPoint y: 440, endPoint x: 705, endPoint y: 438, distance: 133.2
click at [709, 441] on div "DÉPART DE [GEOGRAPHIC_DATA] [DATE]" at bounding box center [427, 462] width 584 height 48
